Goal: Transaction & Acquisition: Purchase product/service

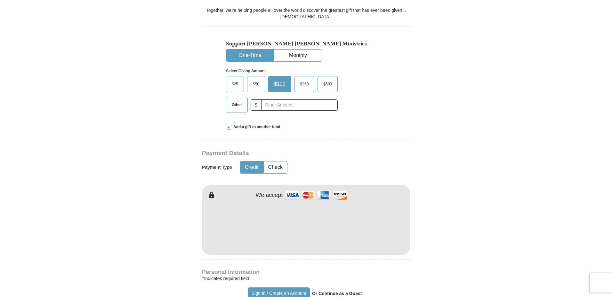
scroll to position [196, 0]
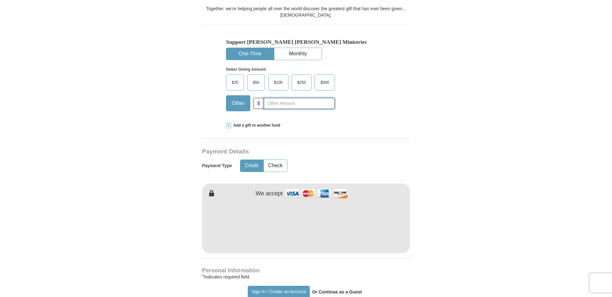
click at [277, 98] on input "text" at bounding box center [299, 103] width 71 height 11
type input "150.00"
type input "Rodney M & Patricia"
type input "Hamer"
type input "hamerafcc@aol.com"
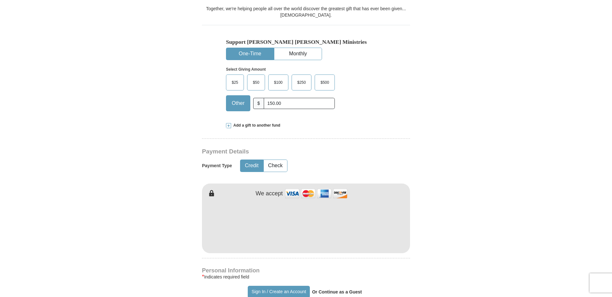
type input "6513 Stone Brook Ln"
type input "Flushing, MI"
select select "MI"
type input "48433"
type input "8104078584"
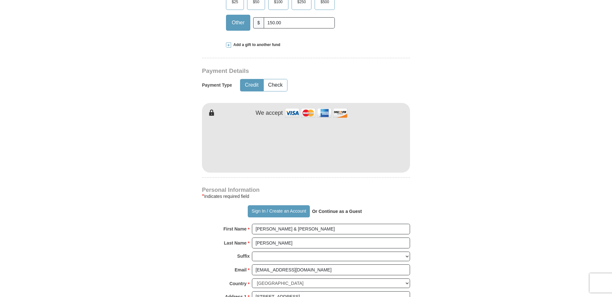
scroll to position [293, 0]
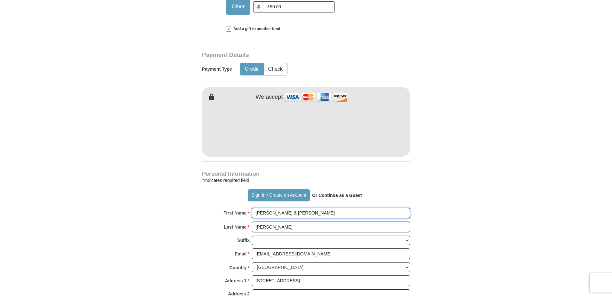
click at [301, 208] on input "Rodney M & Patricia" at bounding box center [331, 213] width 158 height 11
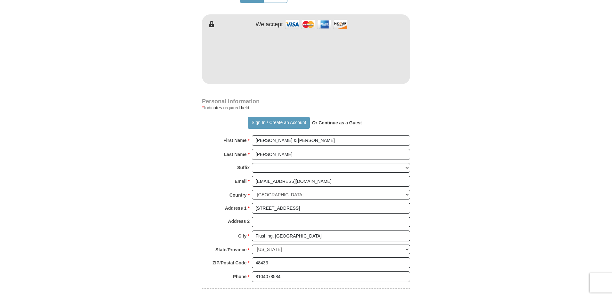
scroll to position [382, 0]
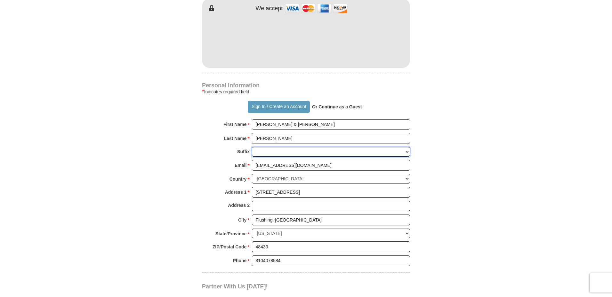
click at [407, 147] on select "Jr Sr I II III IV V VI" at bounding box center [331, 152] width 158 height 10
click at [486, 130] on form "Already have an account? Sign in for faster giving. Don't have an account? Crea…" at bounding box center [306, 45] width 365 height 803
click at [306, 160] on input "hamerafcc@aol.com" at bounding box center [331, 165] width 158 height 11
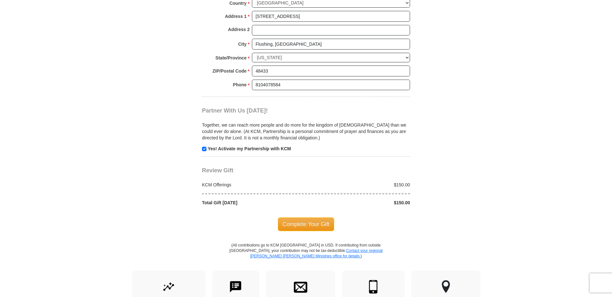
scroll to position [559, 0]
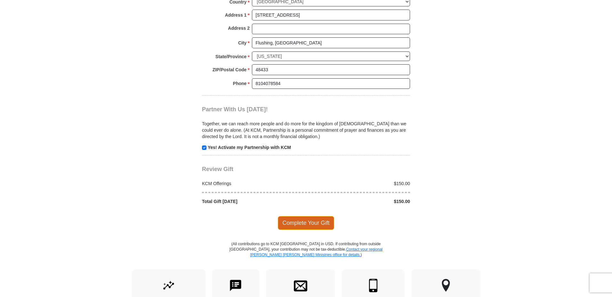
click at [304, 216] on span "Complete Your Gift" at bounding box center [306, 222] width 57 height 13
